Goal: Information Seeking & Learning: Learn about a topic

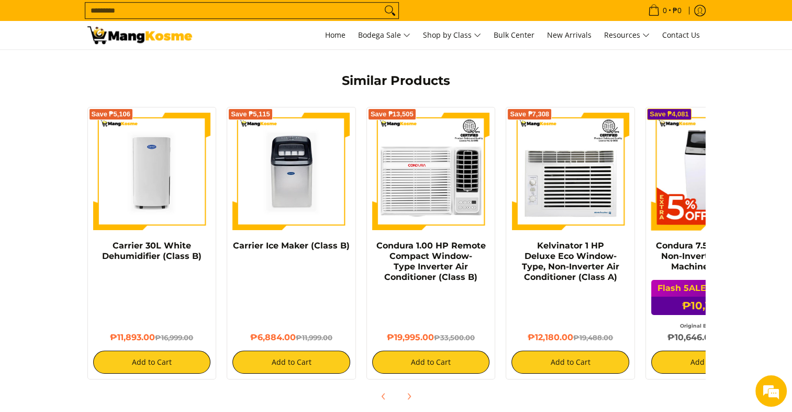
scroll to position [777, 0]
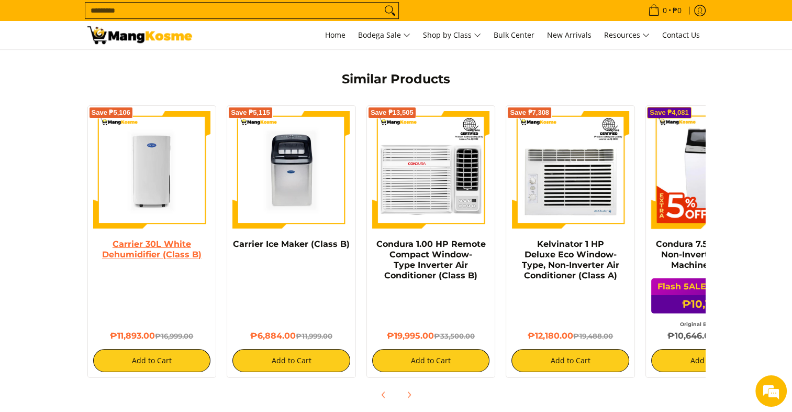
click at [139, 242] on link "Carrier 30L White Dehumidifier (Class B)" at bounding box center [151, 249] width 99 height 20
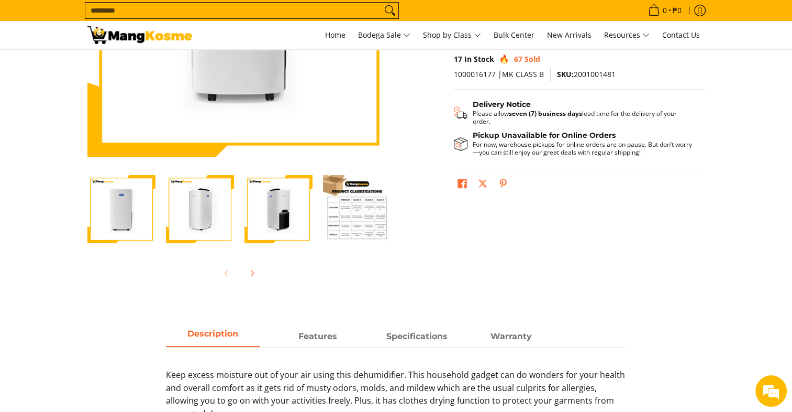
scroll to position [218, 0]
click at [364, 211] on img "Carrier 30L White Dehumidifier (Class B)-4" at bounding box center [357, 208] width 68 height 68
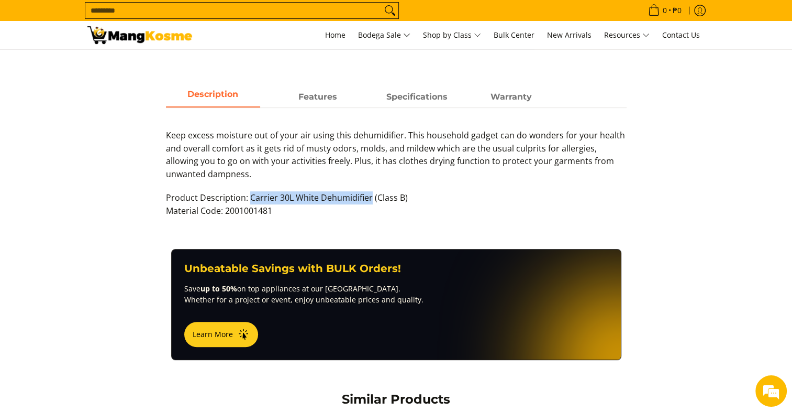
scroll to position [0, 0]
drag, startPoint x: 248, startPoint y: 195, endPoint x: 368, endPoint y: 190, distance: 120.0
click at [368, 191] on p "Product Description: Carrier 30L White Dehumidifier (Class B) Material Code: 20…" at bounding box center [396, 209] width 461 height 37
copy span "Carrier 30L White Dehumidifier"
click at [419, 95] on strong "Specifications" at bounding box center [416, 94] width 61 height 10
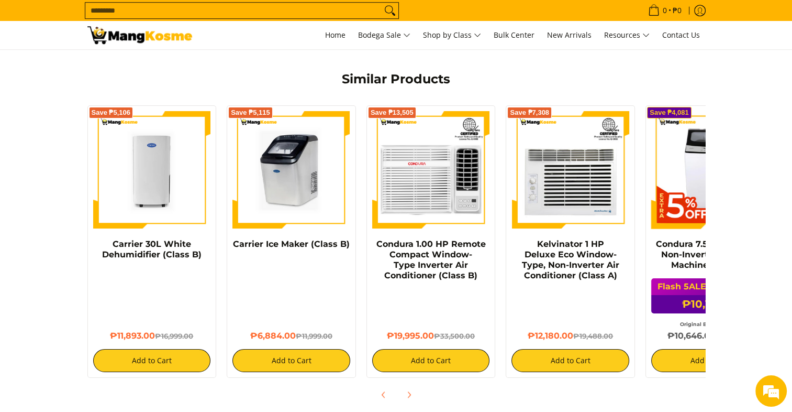
scroll to position [0, 69]
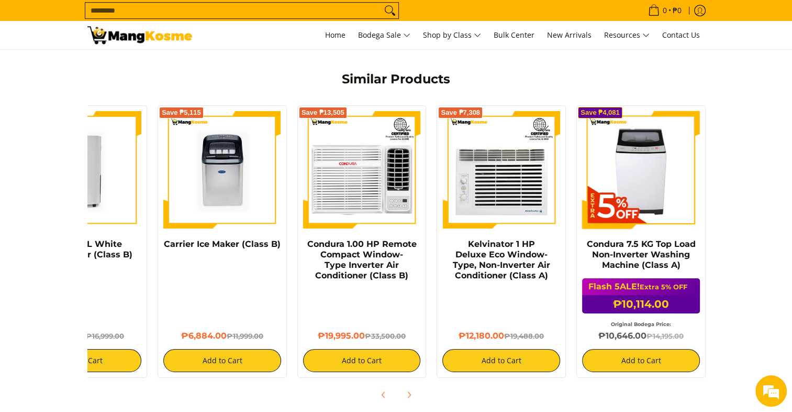
click at [196, 13] on input "Search..." at bounding box center [233, 11] width 296 height 16
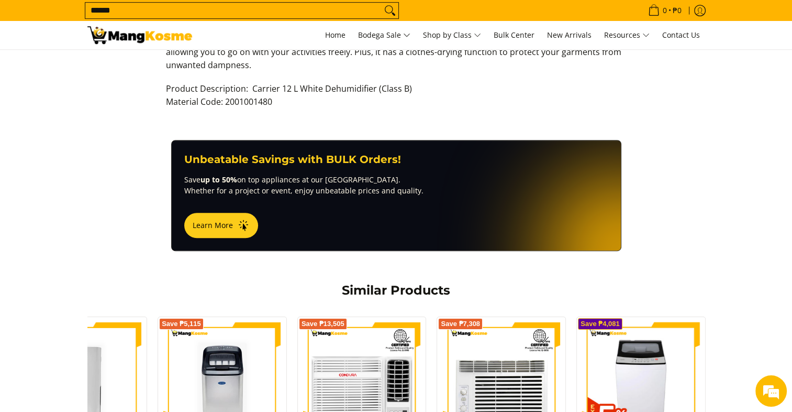
scroll to position [549, 0]
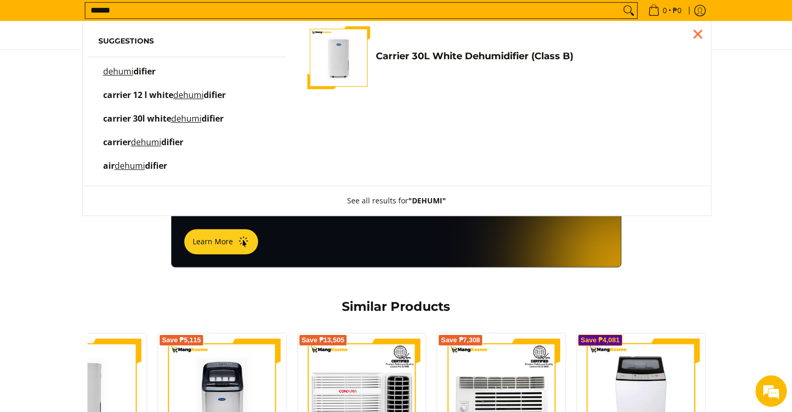
type input "******"
click at [142, 70] on span "difier" at bounding box center [145, 71] width 22 height 12
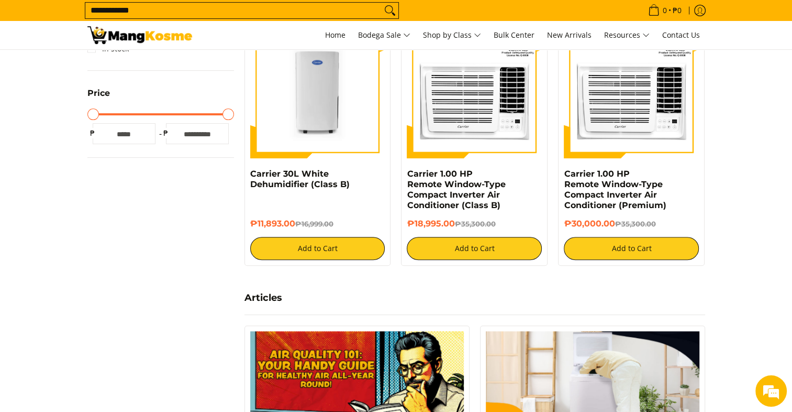
scroll to position [318, 0]
